Goal: Task Accomplishment & Management: Use online tool/utility

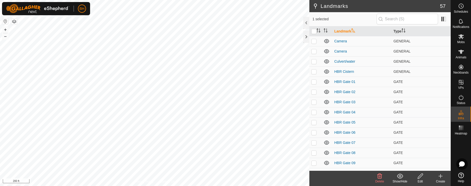
click at [419, 176] on icon at bounding box center [419, 175] width 5 height 5
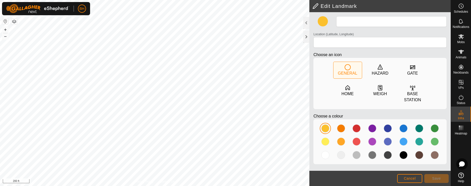
type input "Water tank"
type input "43.720276, -70.446395"
click at [438, 180] on button "Save" at bounding box center [436, 178] width 24 height 9
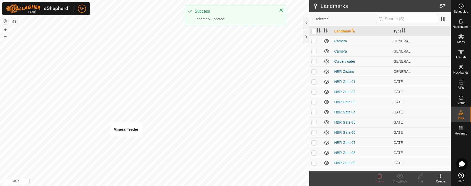
checkbox input "true"
click at [422, 177] on icon at bounding box center [420, 176] width 6 height 6
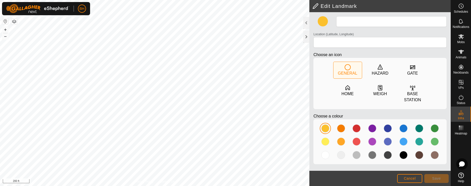
type input "Mineral feeder"
type input "43.720272, -70.446428"
click at [436, 179] on span "Save" at bounding box center [436, 178] width 9 height 4
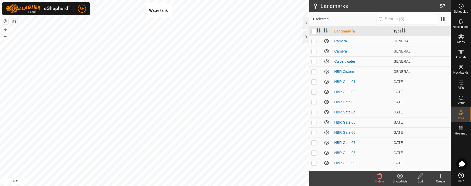
checkbox input "false"
checkbox input "true"
click at [419, 176] on icon at bounding box center [419, 175] width 5 height 5
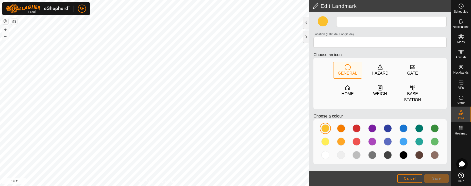
type input "Water tank"
type input "43.770092, -70.463861"
click at [440, 179] on span "Save" at bounding box center [436, 178] width 9 height 4
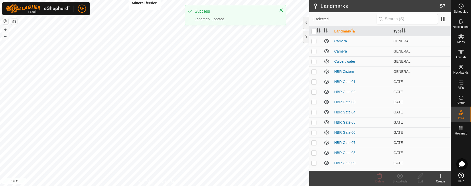
checkbox input "true"
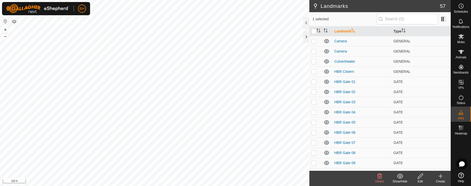
click at [422, 177] on icon at bounding box center [420, 176] width 6 height 6
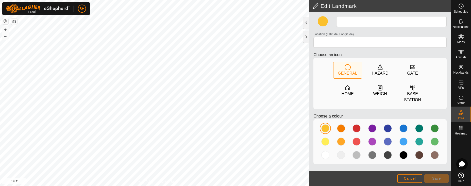
type input "Mineral feeder"
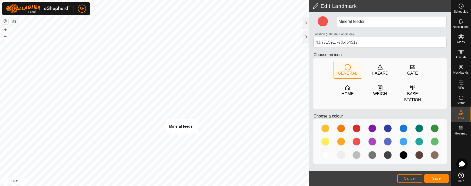
type input "43.770124, -70.463901"
click at [437, 179] on span "Save" at bounding box center [436, 178] width 9 height 4
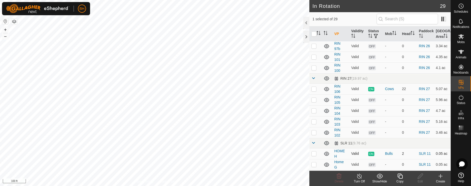
scroll to position [306, 0]
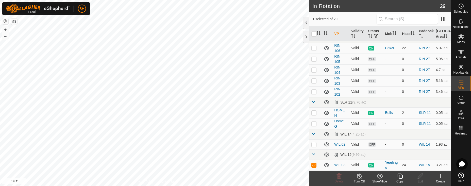
click at [401, 178] on icon at bounding box center [400, 176] width 6 height 6
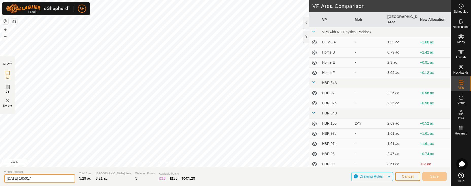
drag, startPoint x: 58, startPoint y: 180, endPoint x: -58, endPoint y: 188, distance: 116.2
click at [0, 186] on html "BH Schedules Notifications Mobs Animals Neckbands VPs Status Infra Heatmap Help…" at bounding box center [235, 93] width 471 height 186
type input "WIL 04"
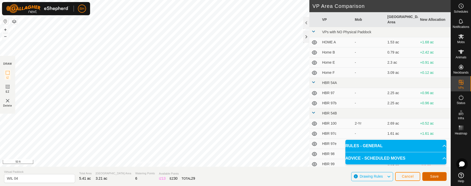
click at [438, 177] on span "Save" at bounding box center [434, 176] width 9 height 4
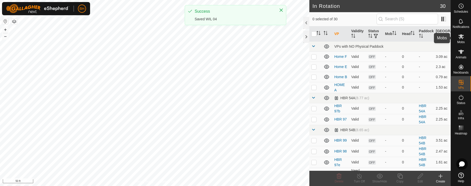
click at [460, 40] on es-mob-svg-icon at bounding box center [460, 36] width 9 height 8
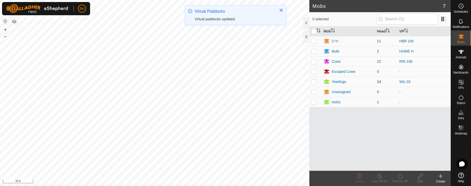
click at [315, 83] on p-checkbox at bounding box center [313, 82] width 5 height 4
checkbox input "true"
click at [405, 181] on div "Turn On VP" at bounding box center [399, 181] width 20 height 5
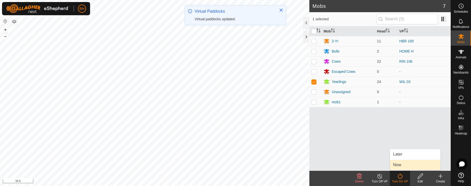
click at [414, 165] on link "Now" at bounding box center [415, 165] width 50 height 10
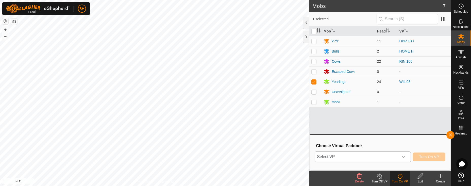
click at [387, 158] on span "Select VP" at bounding box center [356, 157] width 83 height 10
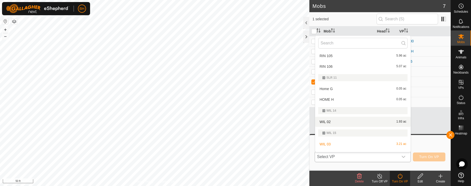
scroll to position [334, 0]
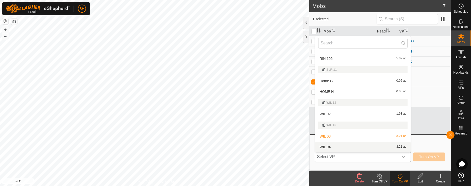
click at [383, 149] on li "WIL 04 3.21 ac" at bounding box center [362, 147] width 95 height 10
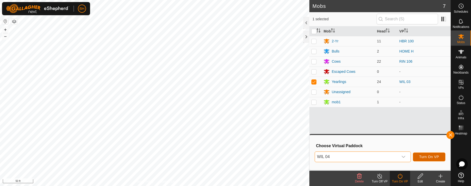
click at [423, 154] on button "Turn On VP" at bounding box center [429, 156] width 32 height 9
